Goal: Navigation & Orientation: Find specific page/section

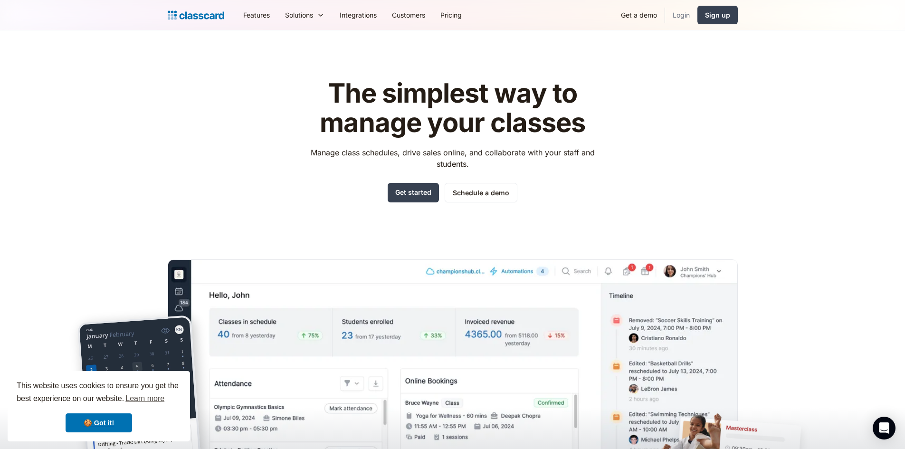
click at [693, 14] on link "Login" at bounding box center [681, 14] width 32 height 21
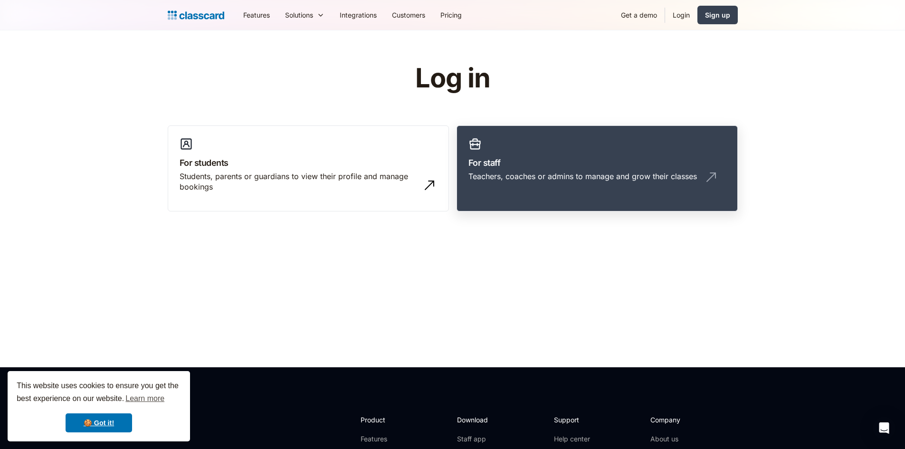
click at [543, 162] on h3 "For staff" at bounding box center [597, 162] width 258 height 13
